Goal: Information Seeking & Learning: Learn about a topic

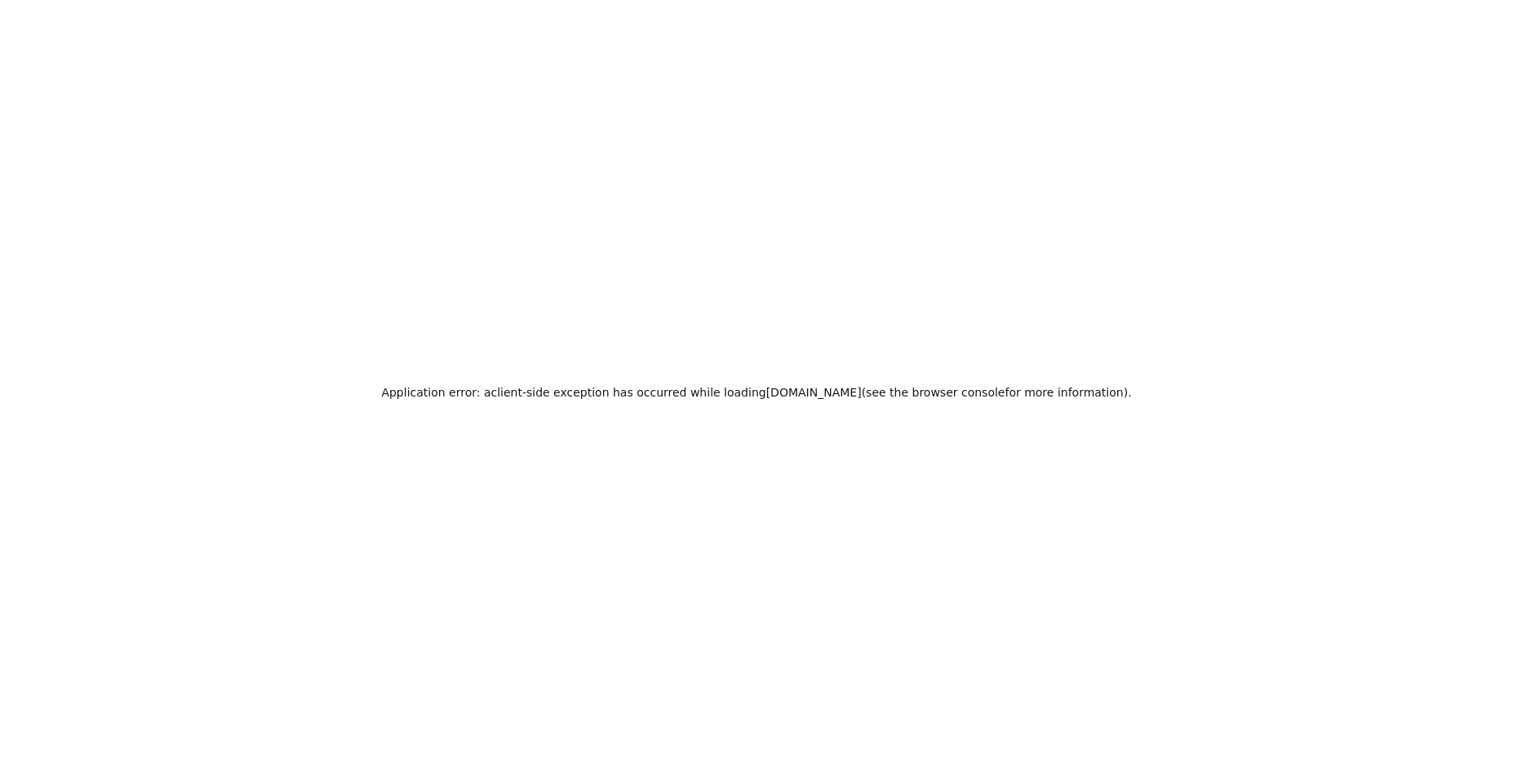
click at [1193, 178] on div "Application error: a client -side exception has occurred while loading zeropath…" at bounding box center [756, 392] width 1513 height 784
